Goal: Task Accomplishment & Management: Manage account settings

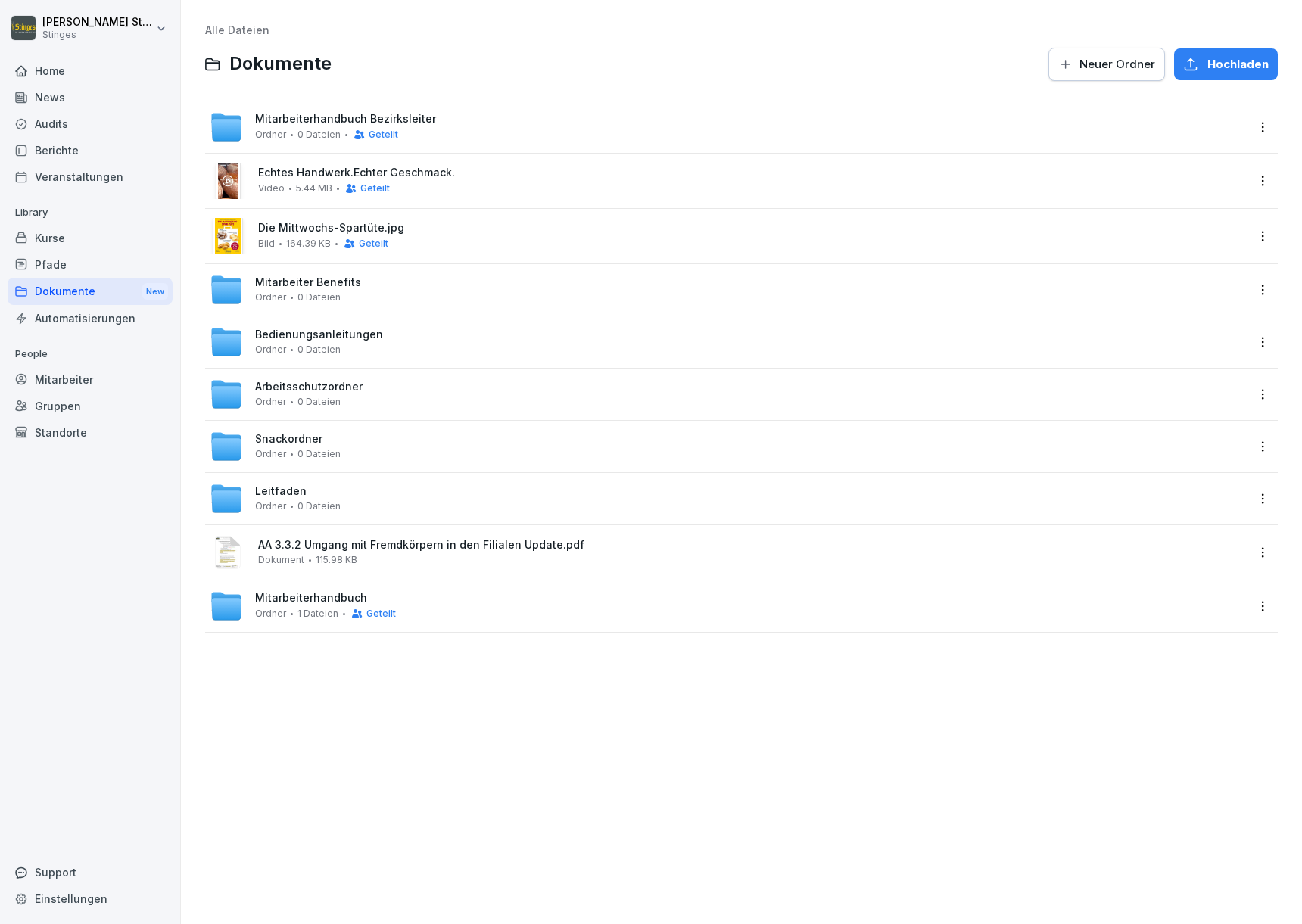
click at [100, 74] on div "Home" at bounding box center [90, 70] width 165 height 27
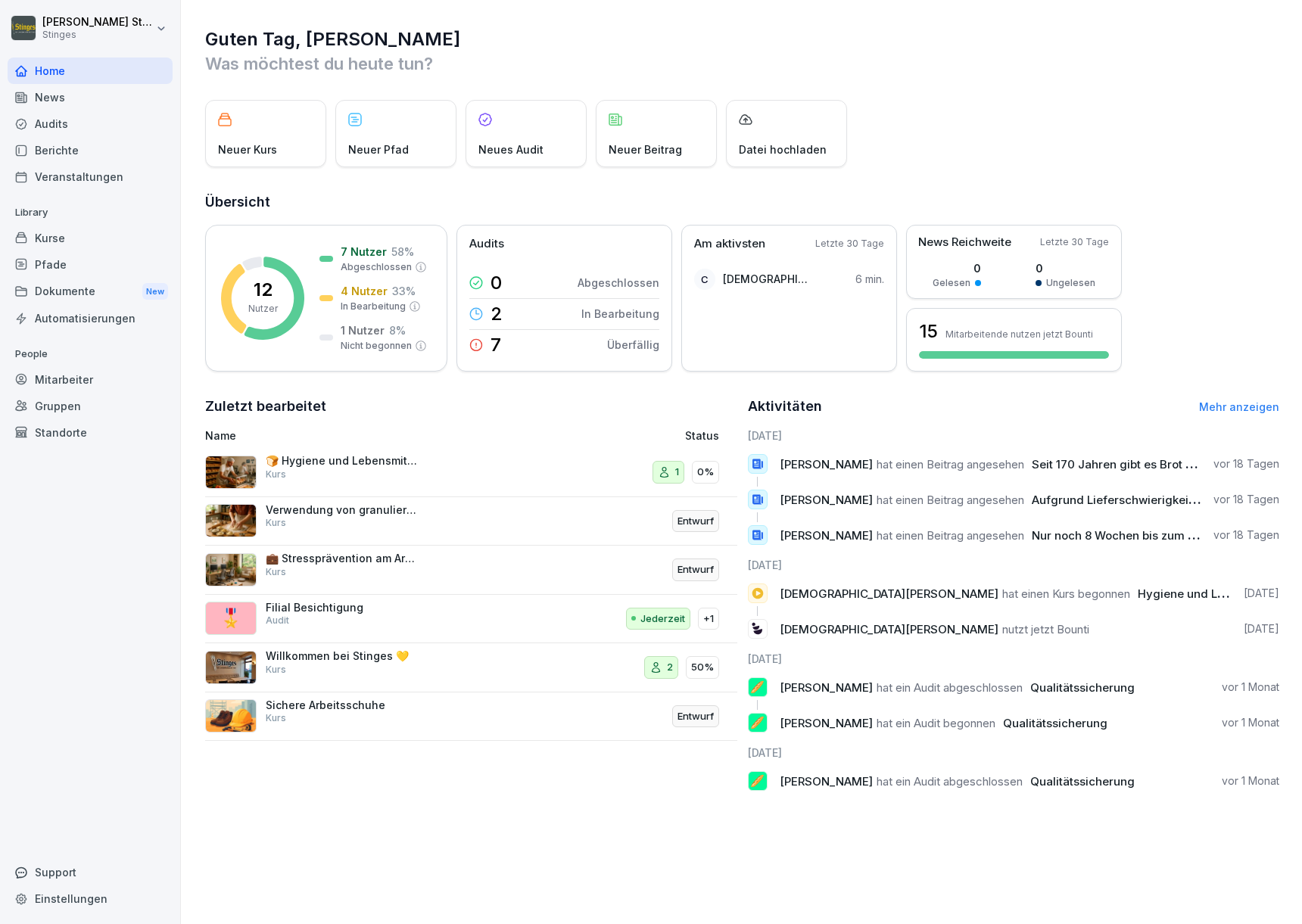
click at [74, 287] on div "Dokumente New" at bounding box center [90, 292] width 165 height 28
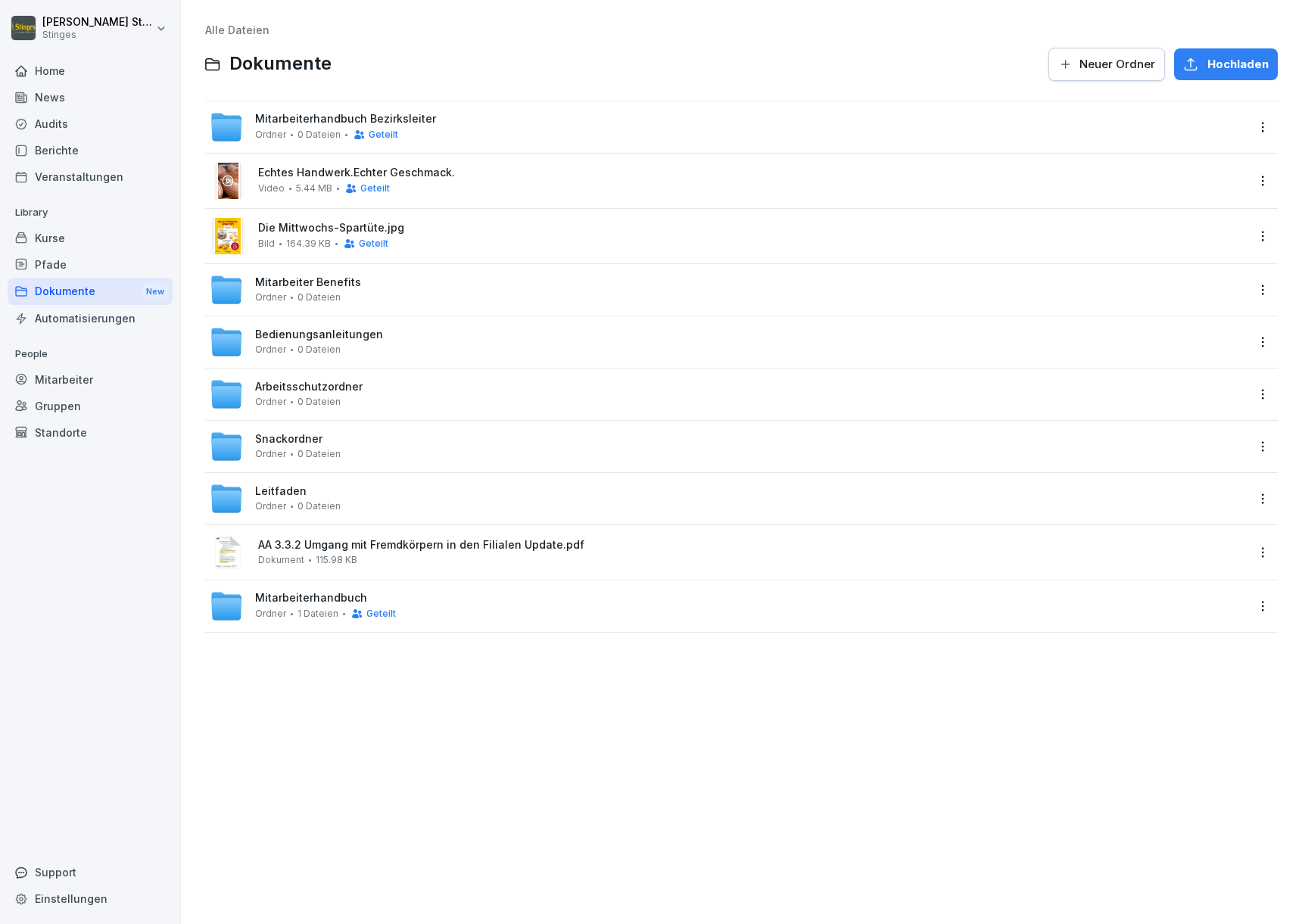
click at [353, 117] on span "Mitarbeiterhandbuch Bezirksleiter" at bounding box center [345, 119] width 181 height 13
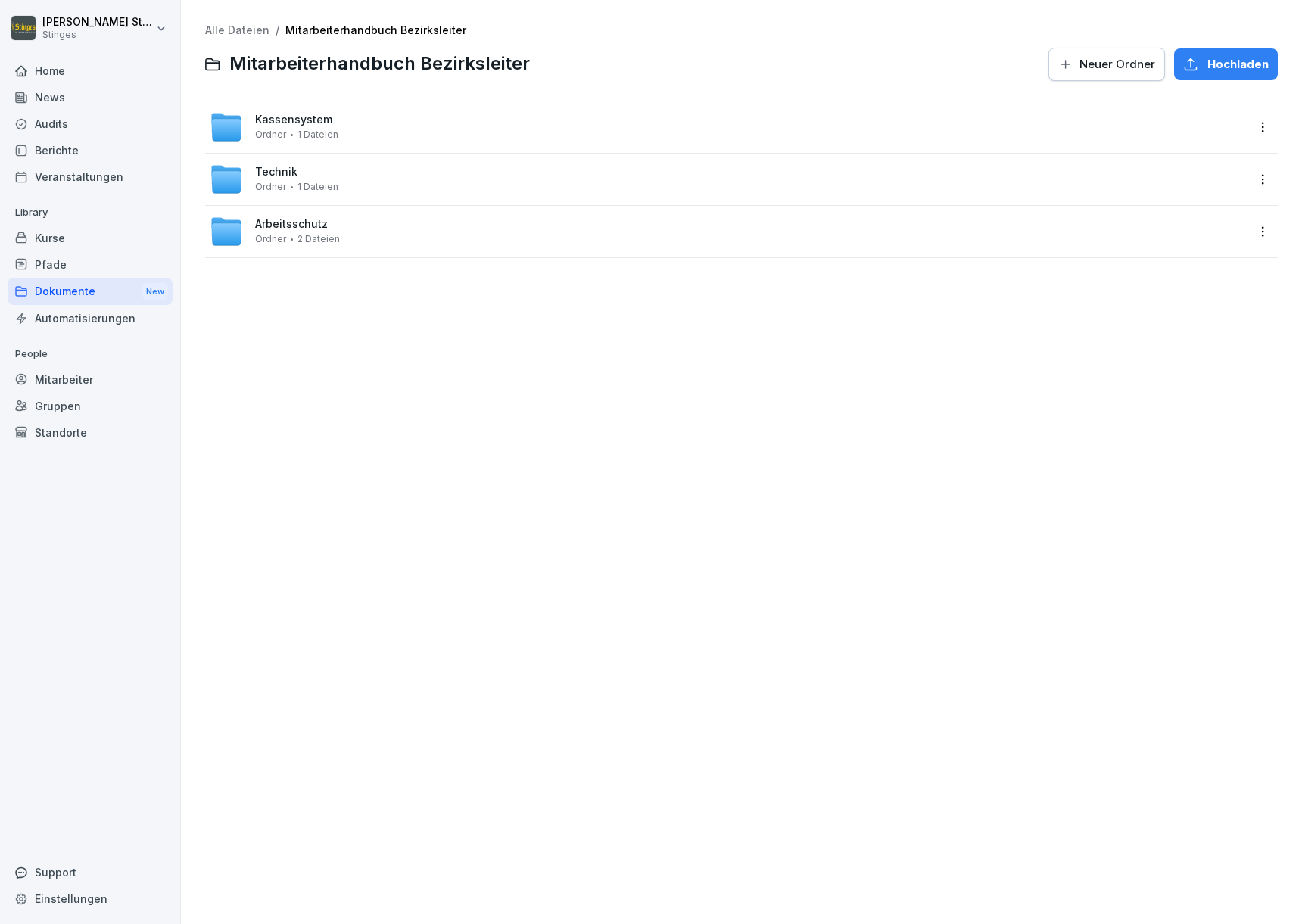
click at [1140, 63] on span "Neuer Ordner" at bounding box center [1117, 64] width 75 height 16
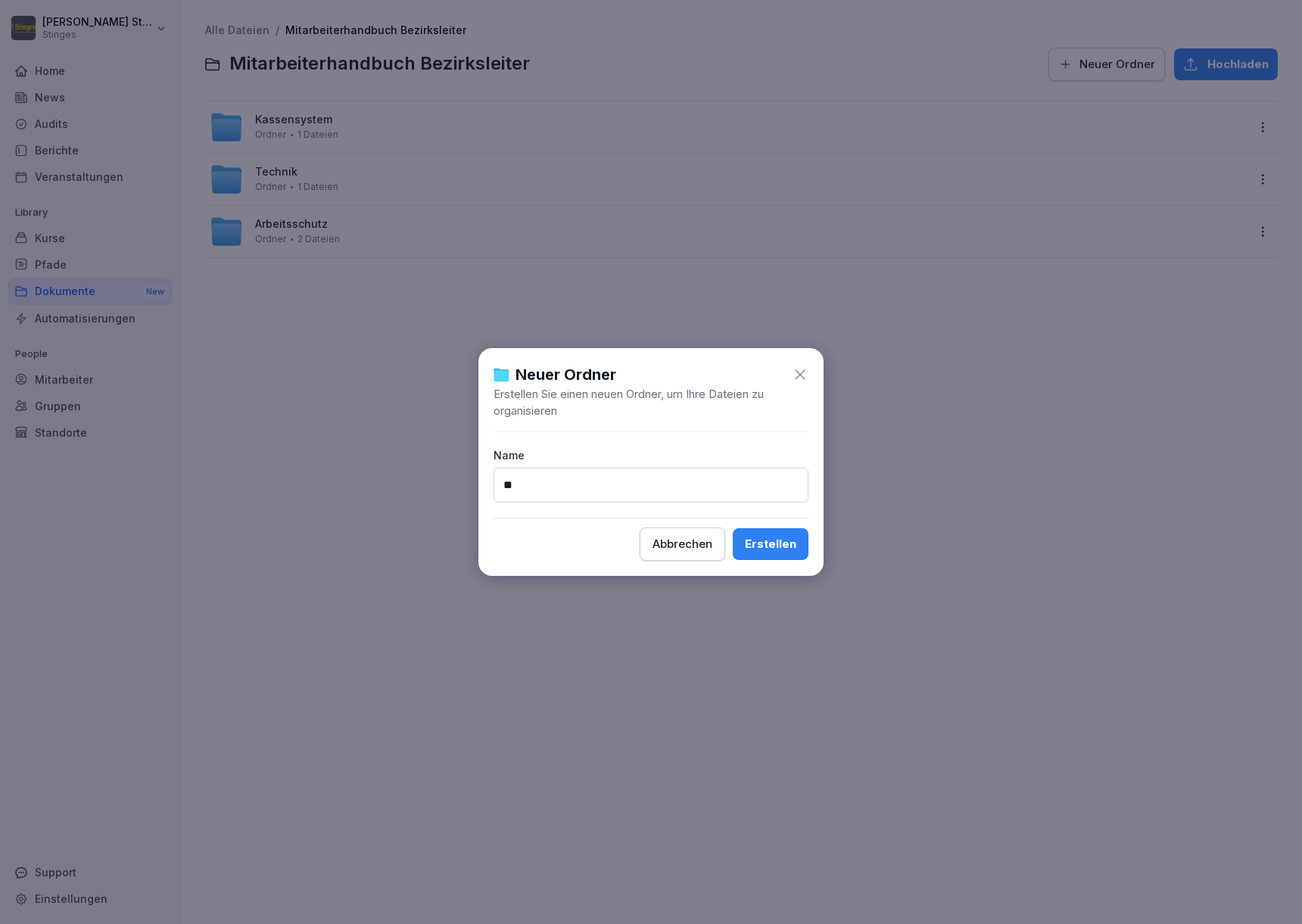
type input "**"
click at [771, 544] on button "Erstellen" at bounding box center [770, 544] width 75 height 32
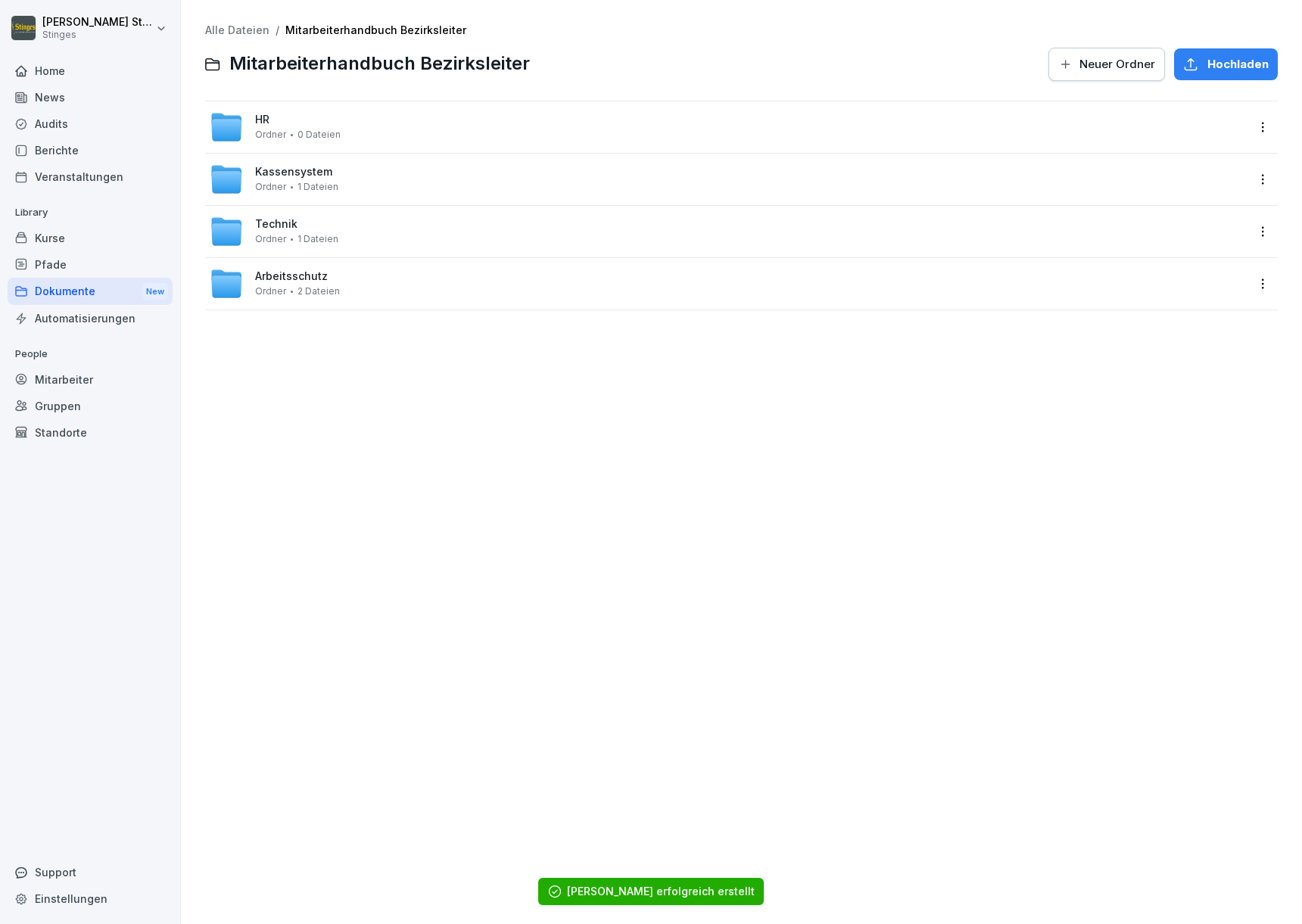
click at [651, 132] on div "HR Ordner 0 Dateien" at bounding box center [728, 127] width 1036 height 33
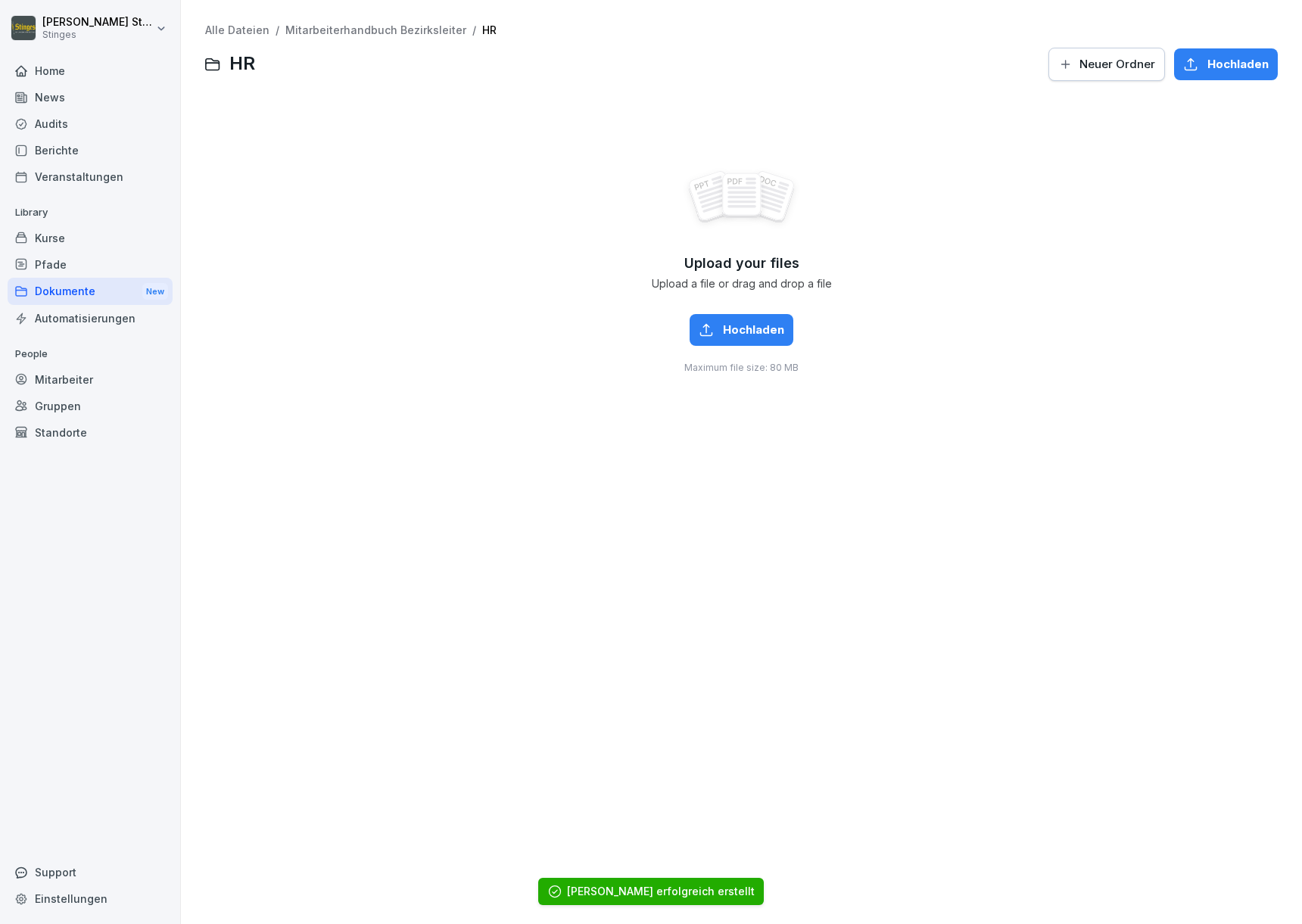
click at [1089, 70] on span "Neuer Ordner" at bounding box center [1117, 64] width 75 height 16
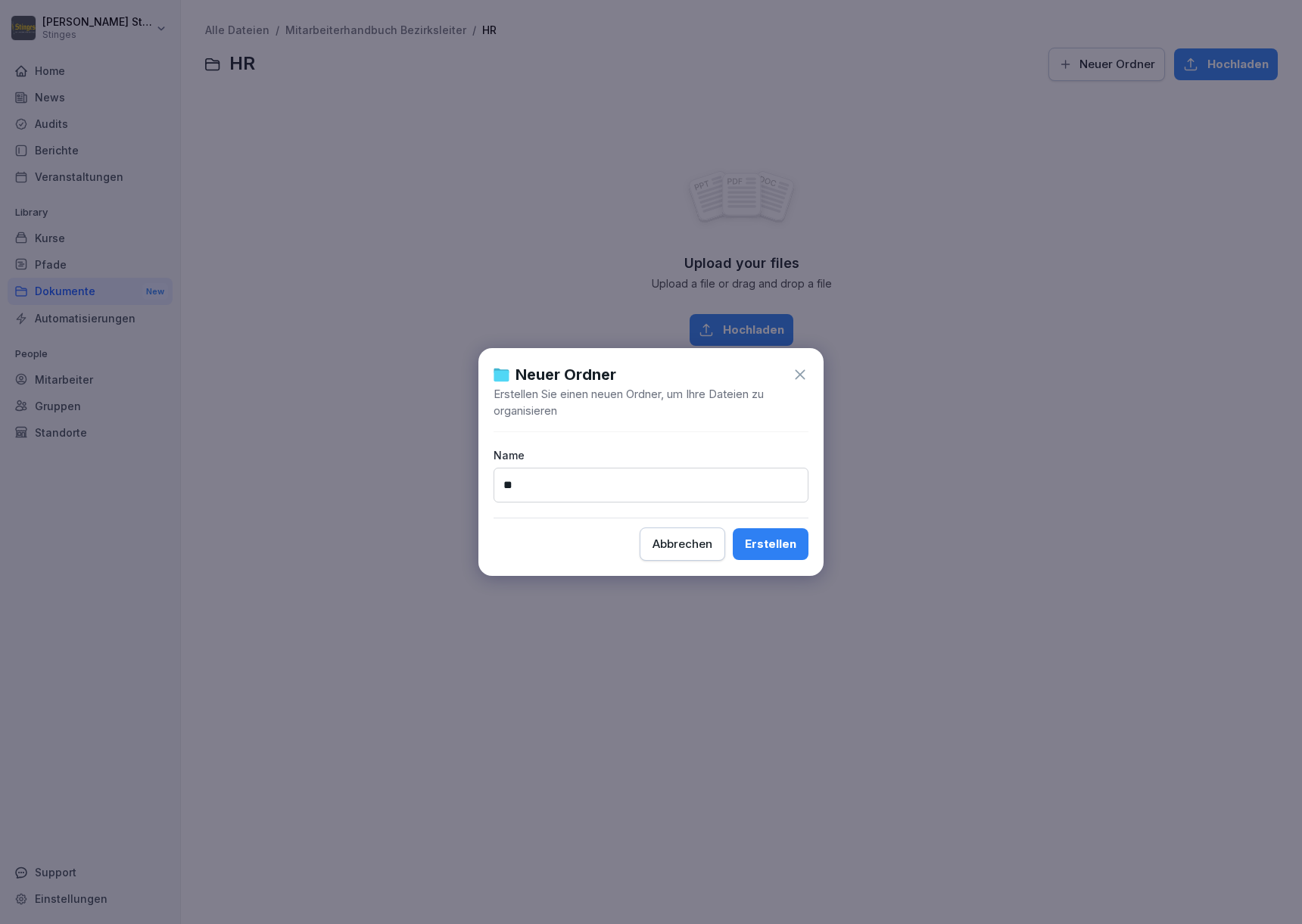
type input "*"
type input "**********"
click at [771, 544] on button "Erstellen" at bounding box center [770, 544] width 75 height 32
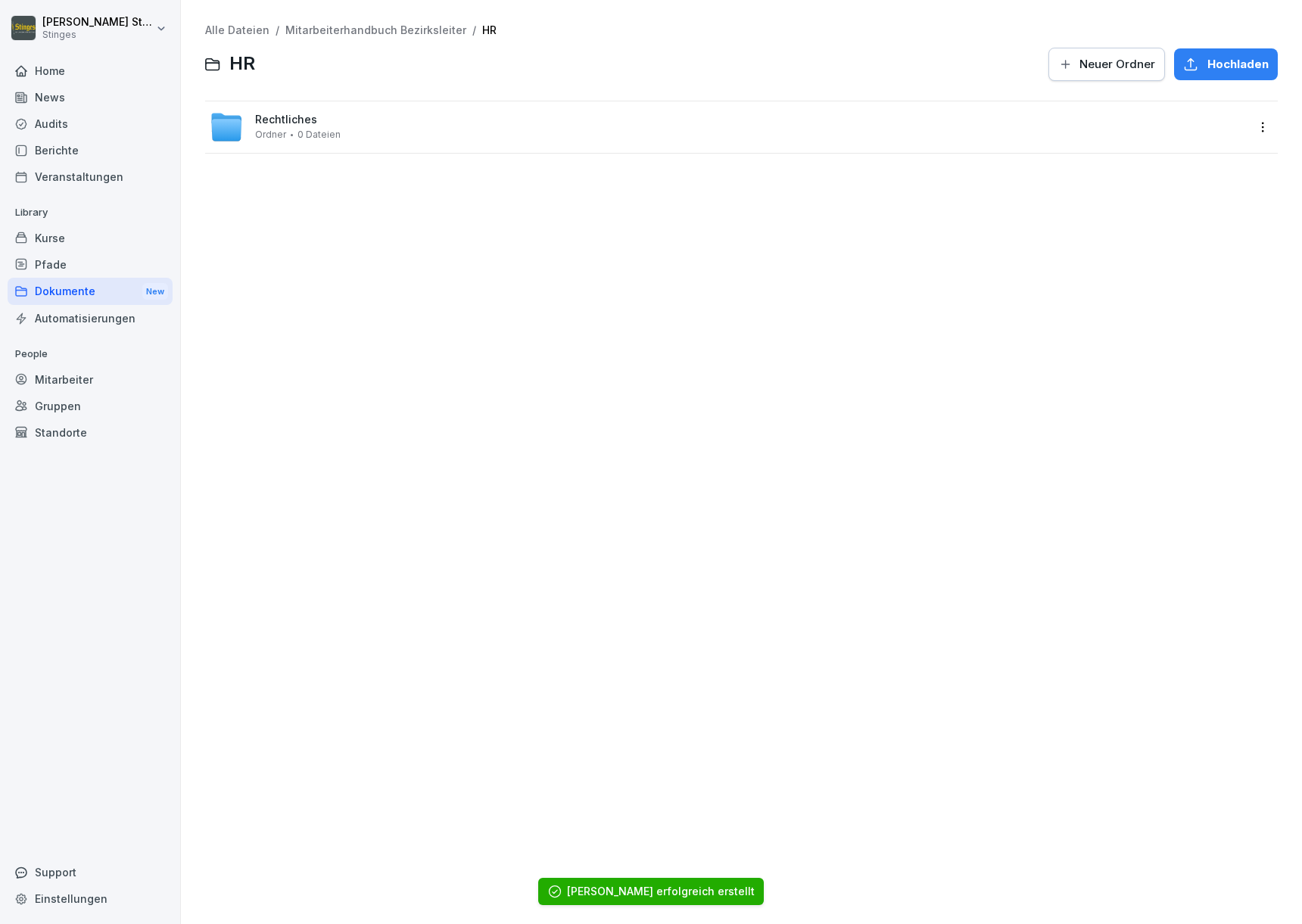
click at [1041, 144] on div "Rechtliches Ordner 0 Dateien" at bounding box center [742, 126] width 1072 height 51
click at [246, 119] on div "Rechtliches Ordner 0 Dateien" at bounding box center [728, 127] width 1036 height 33
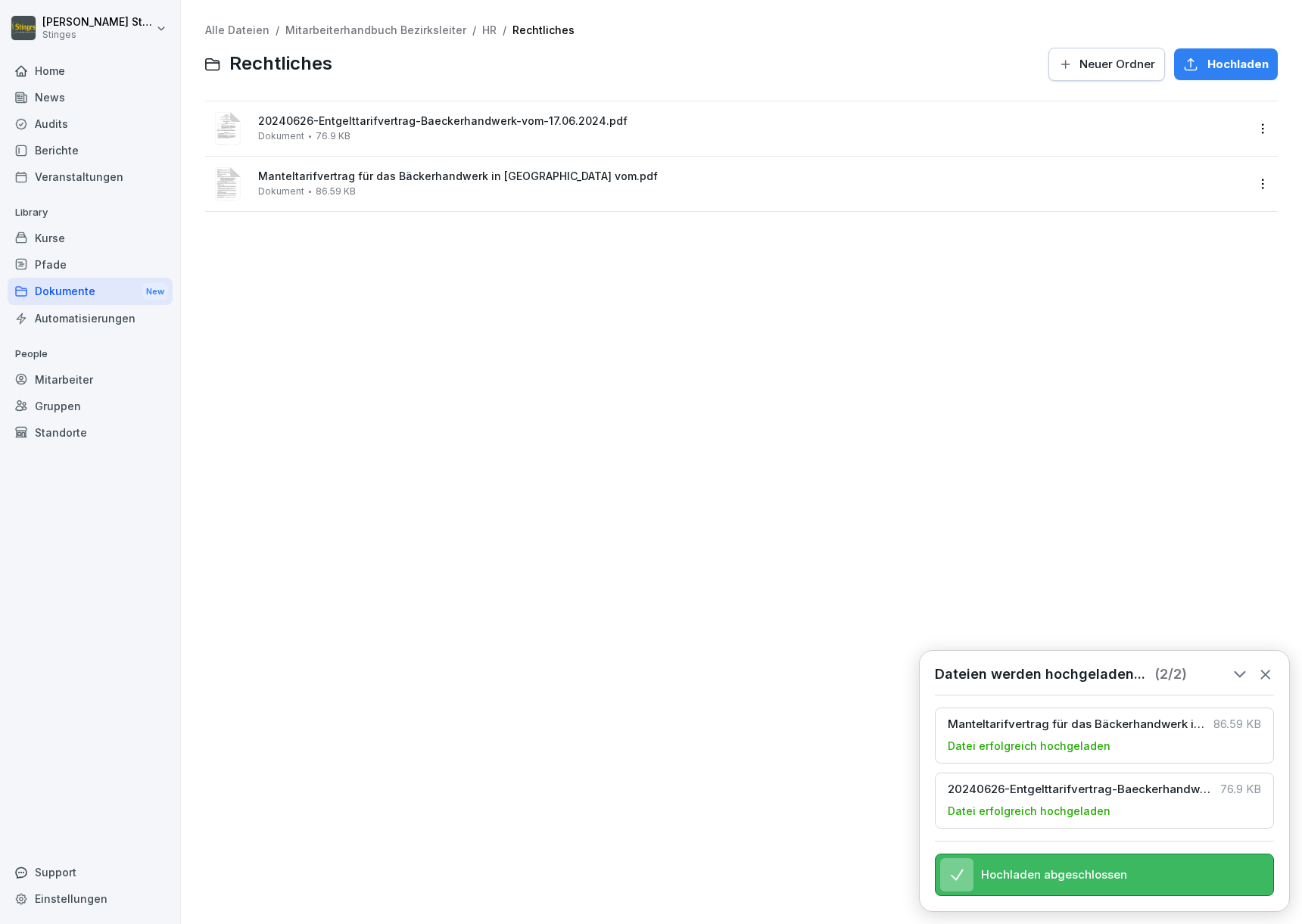
click at [1250, 126] on html "[PERSON_NAME] Stinges Home News Audits Berichte Veranstaltungen Library Kurse P…" at bounding box center [651, 462] width 1302 height 924
click at [1174, 275] on div "Umbenennen" at bounding box center [1174, 280] width 79 height 18
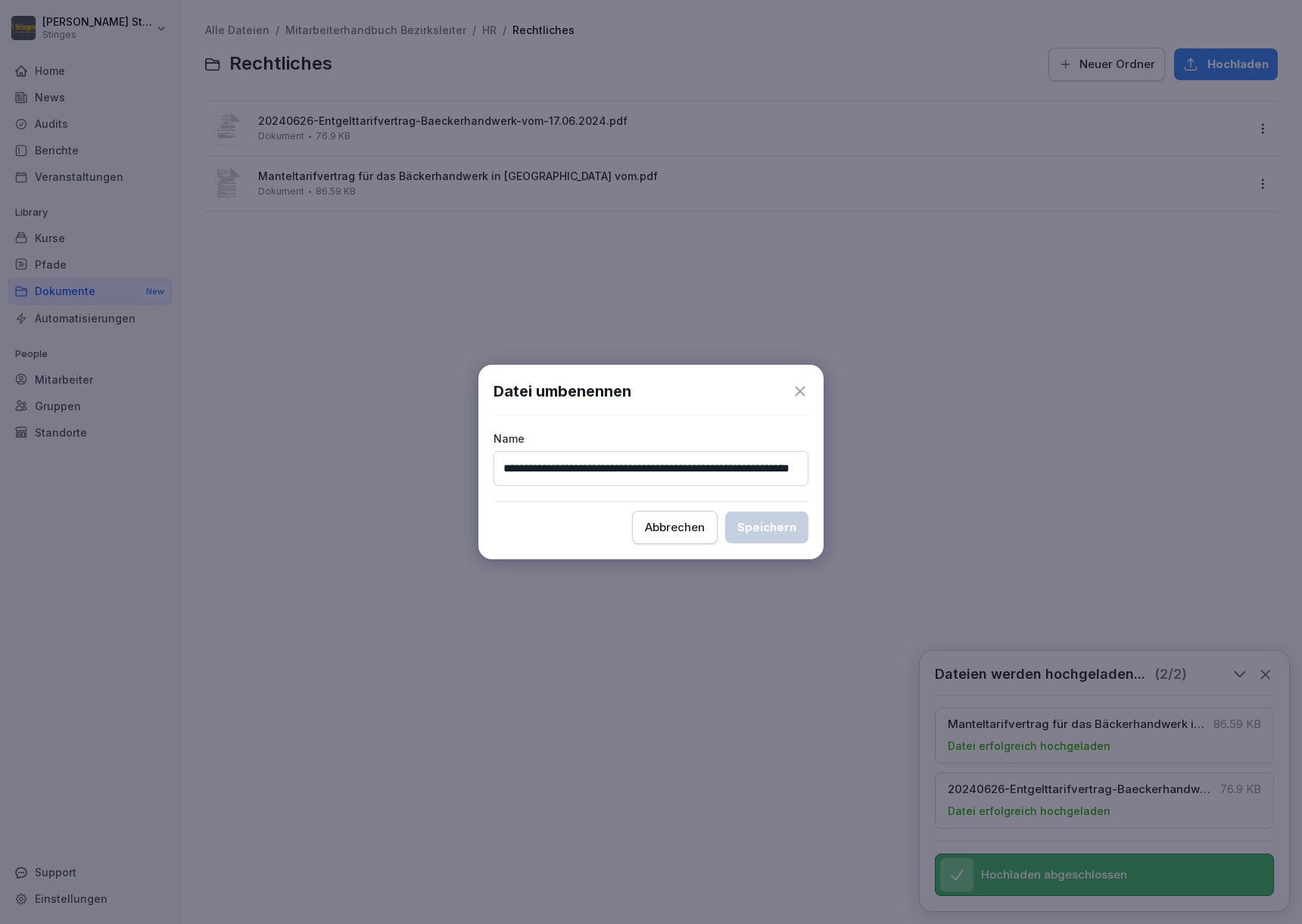
click at [560, 465] on input "**********" at bounding box center [651, 468] width 314 height 35
click at [565, 469] on input "**********" at bounding box center [651, 468] width 314 height 35
type input "**********"
click at [735, 528] on button "Speichern" at bounding box center [767, 527] width 83 height 32
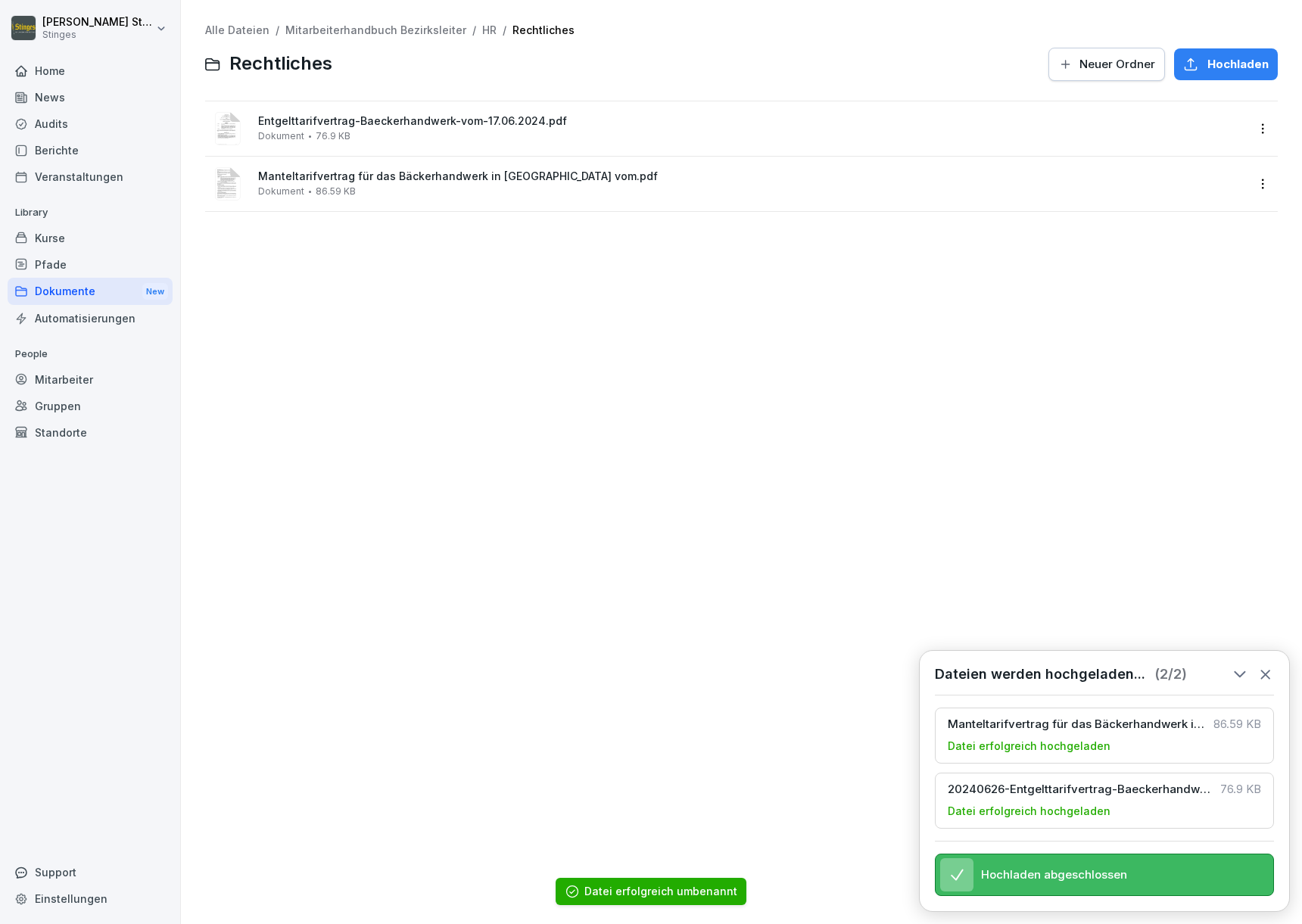
click at [1260, 666] on icon at bounding box center [1265, 674] width 16 height 16
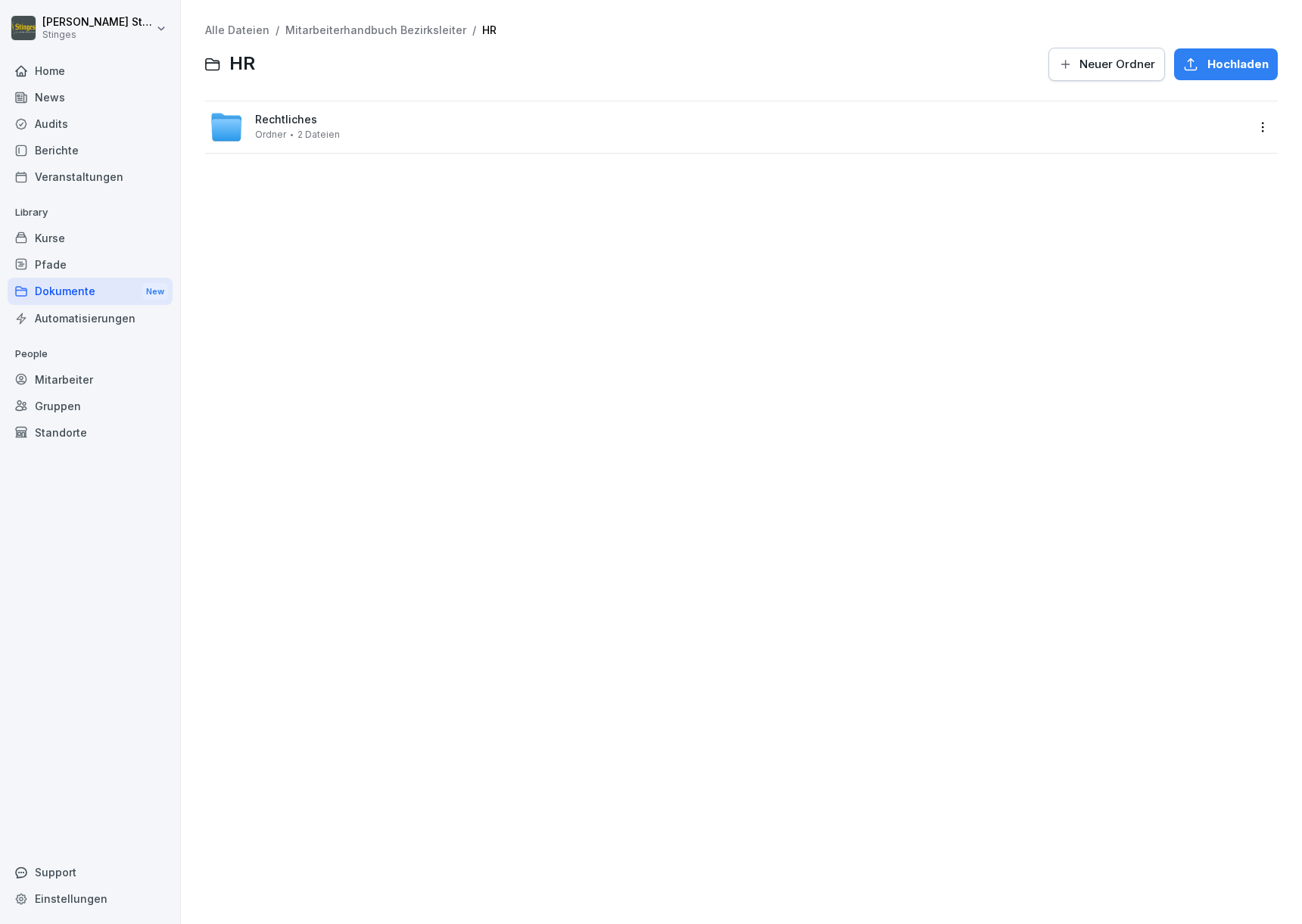
click at [1061, 66] on icon "button" at bounding box center [1065, 64] width 15 height 15
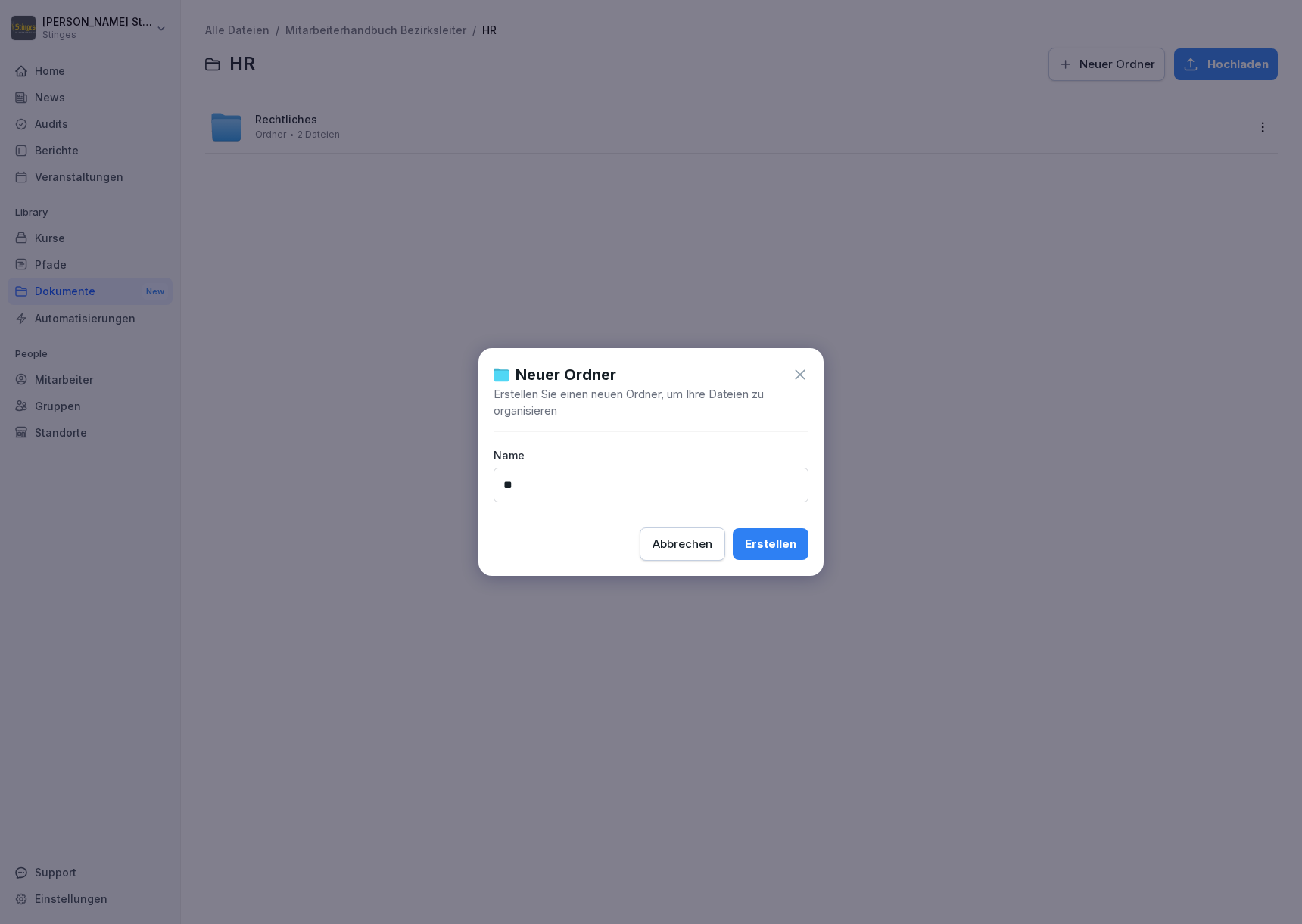
type input "*"
click at [801, 372] on icon at bounding box center [799, 373] width 10 height 10
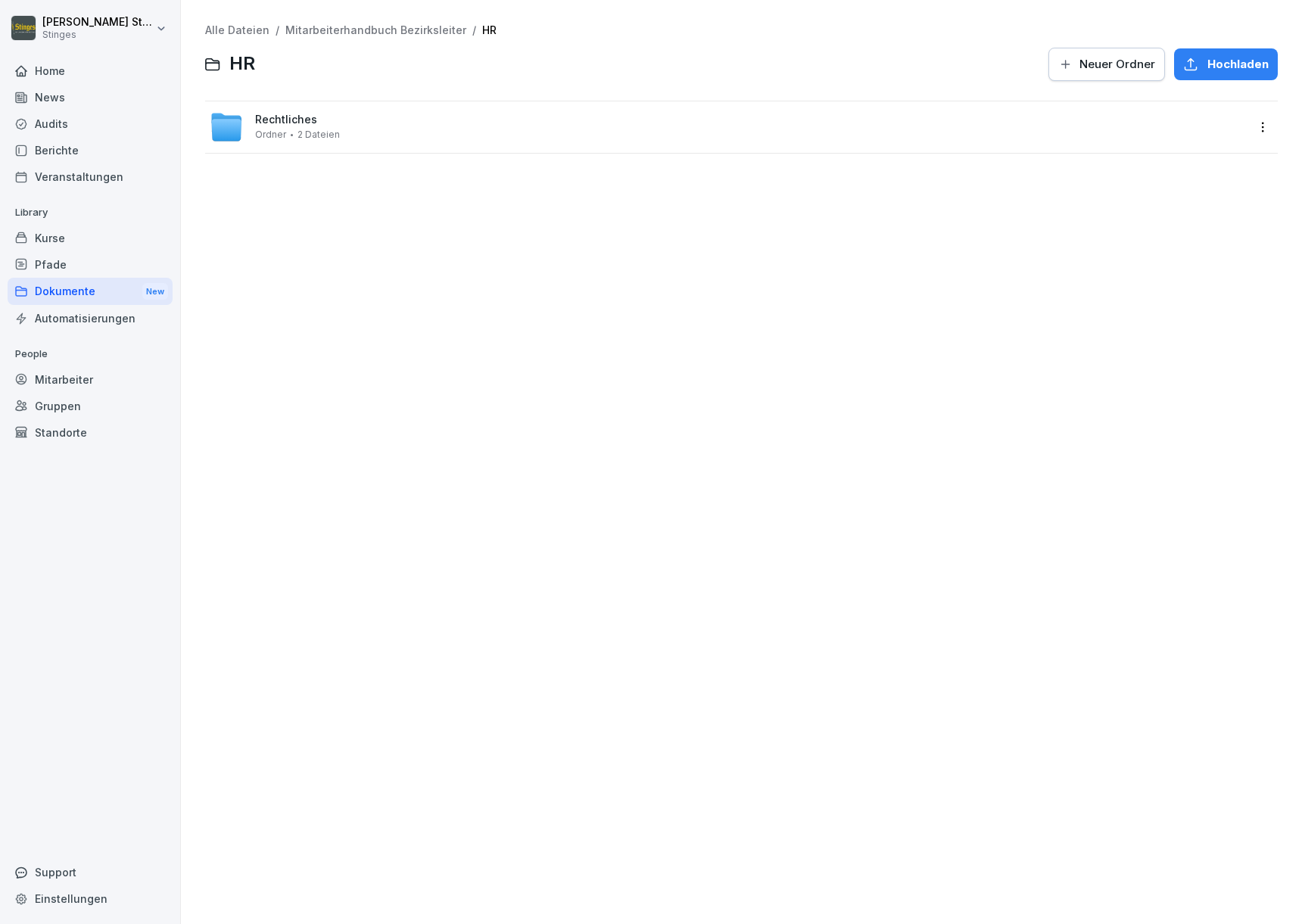
click at [234, 23] on link "Alle Dateien" at bounding box center [237, 29] width 64 height 13
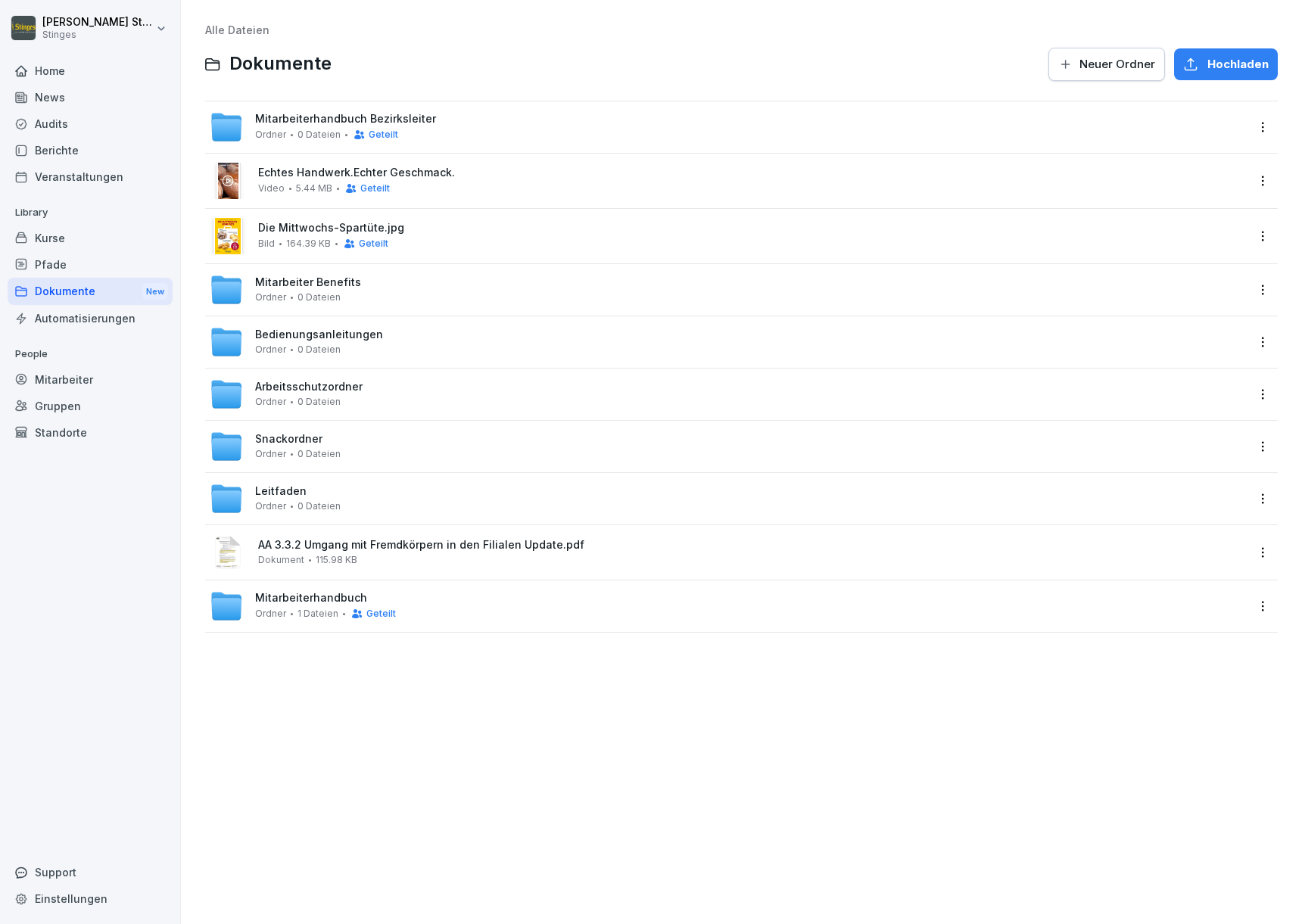
click at [674, 122] on div "Mitarbeiterhandbuch Bezirksleiter Ordner 0 Dateien Geteilt" at bounding box center [728, 127] width 1036 height 33
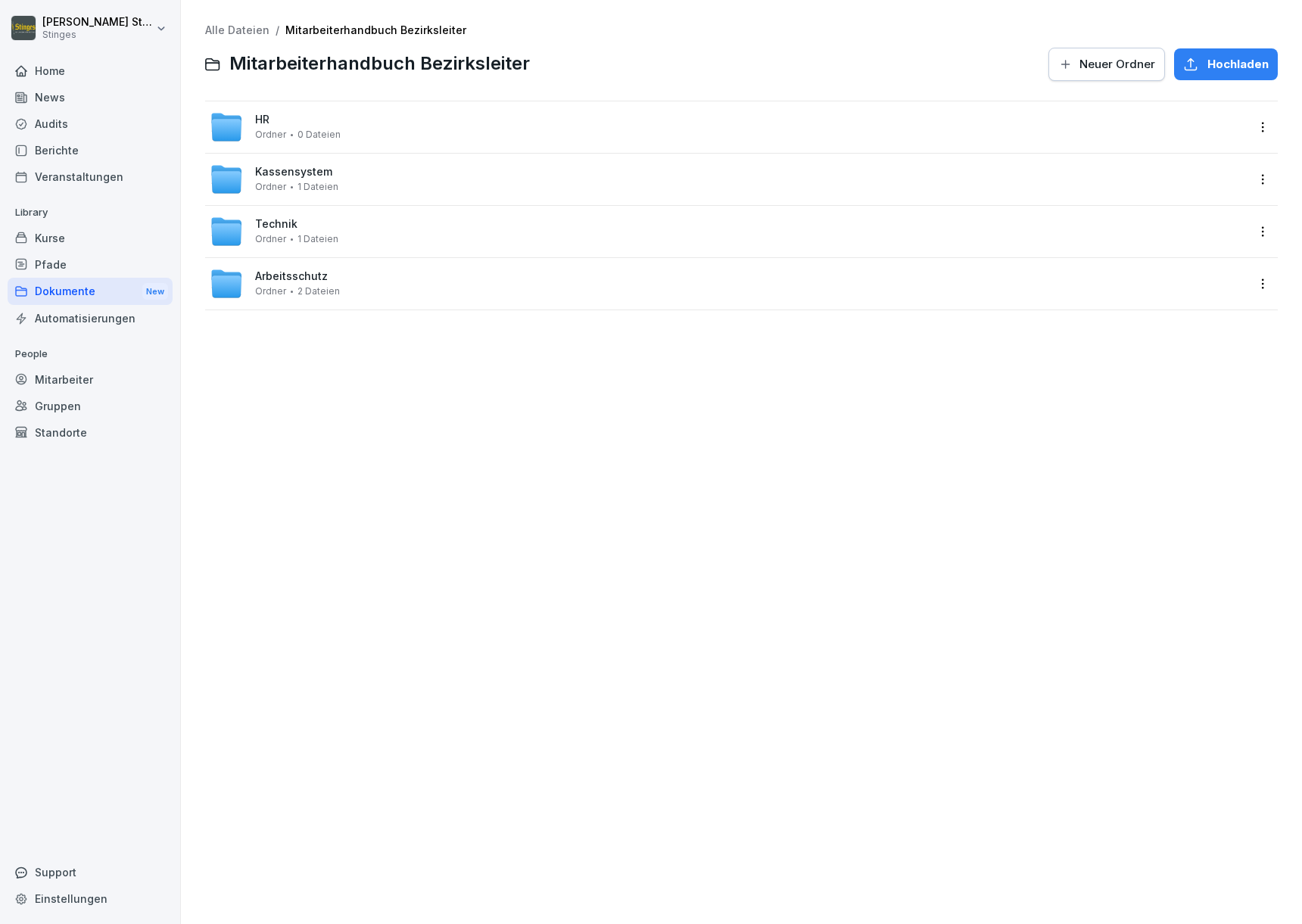
click at [89, 233] on div "Kurse" at bounding box center [90, 237] width 165 height 27
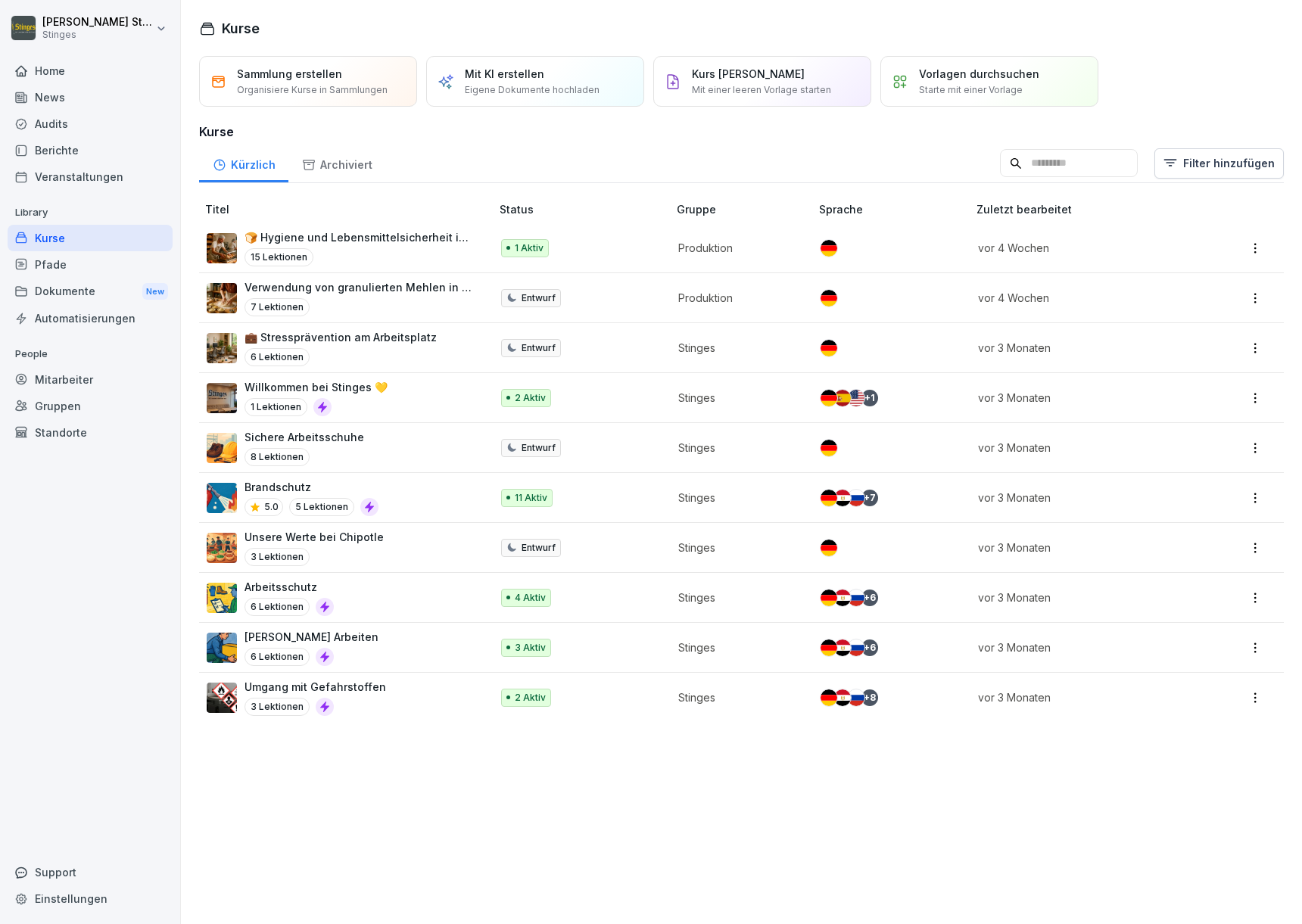
click at [123, 260] on div "Pfade" at bounding box center [90, 264] width 165 height 27
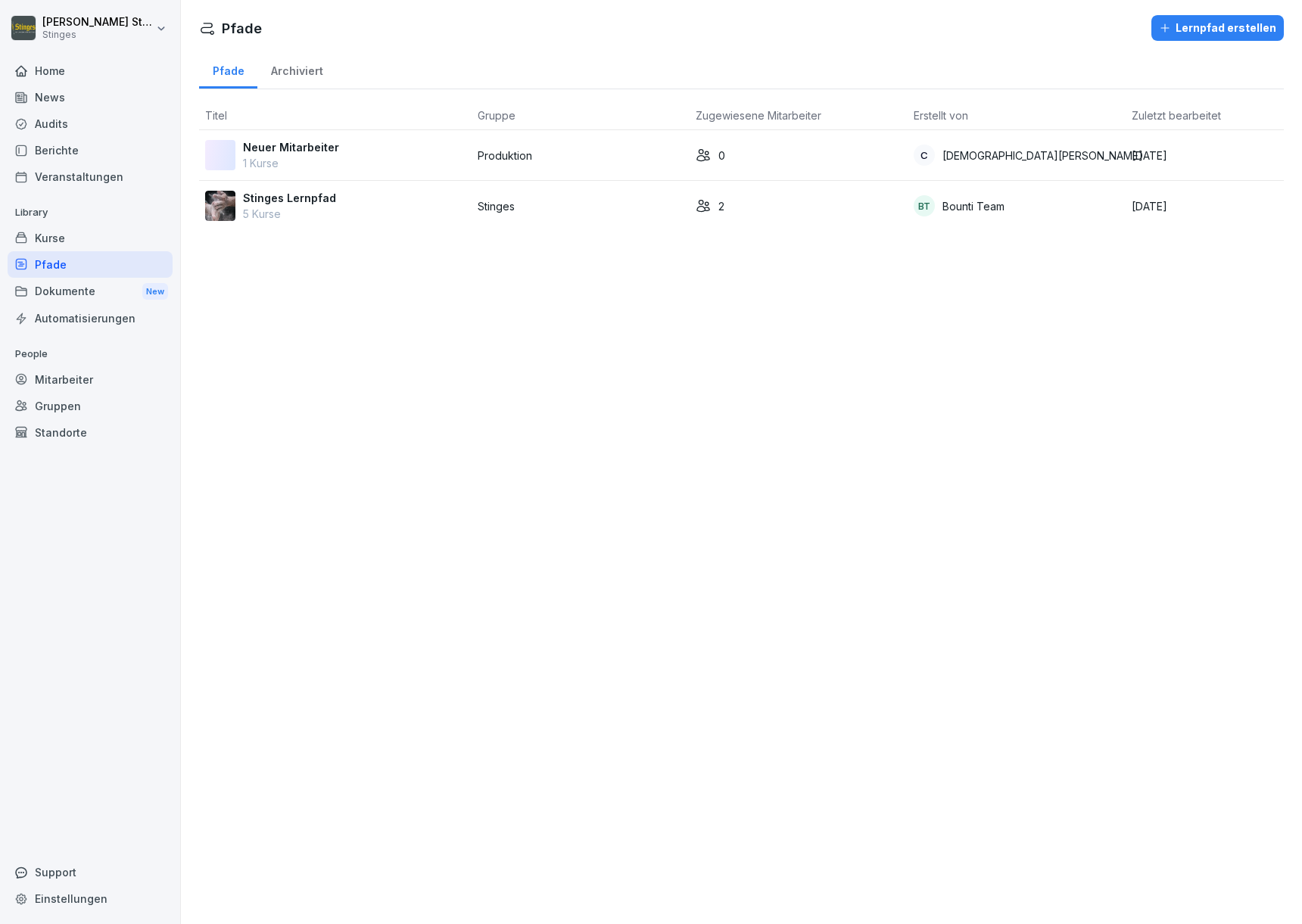
click at [129, 234] on div "Kurse" at bounding box center [90, 237] width 165 height 27
